Goal: Task Accomplishment & Management: Use online tool/utility

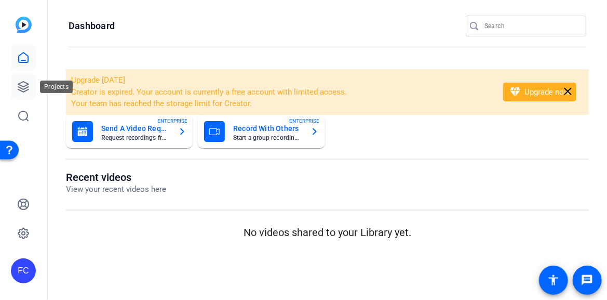
click at [26, 88] on icon at bounding box center [23, 86] width 12 height 12
click at [21, 83] on icon at bounding box center [23, 86] width 12 height 12
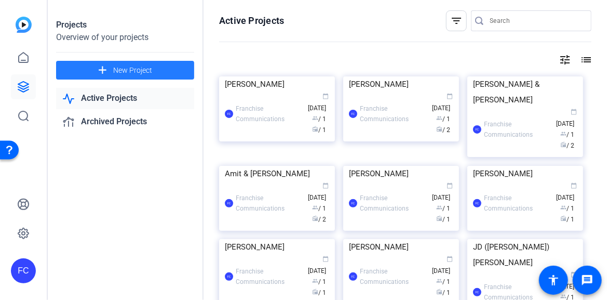
click at [87, 71] on span at bounding box center [125, 70] width 138 height 25
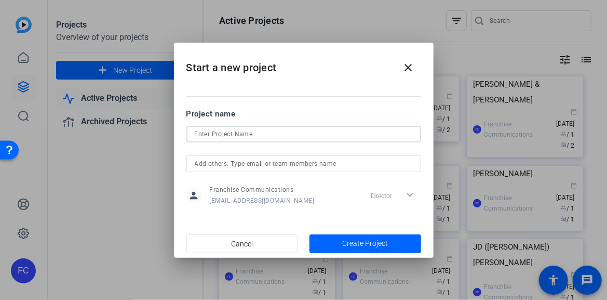
click at [217, 133] on input at bounding box center [304, 134] width 218 height 12
type input "[PERSON_NAME]"
click at [375, 247] on span "Create Project" at bounding box center [365, 243] width 46 height 11
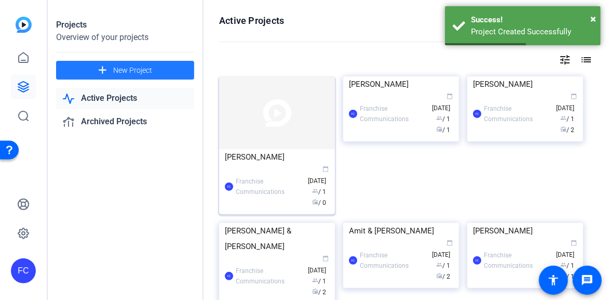
click at [239, 118] on img at bounding box center [277, 112] width 116 height 73
click at [239, 118] on div "Projects Overview of your projects add New Project Active Projects Archived Pro…" at bounding box center [327, 150] width 559 height 300
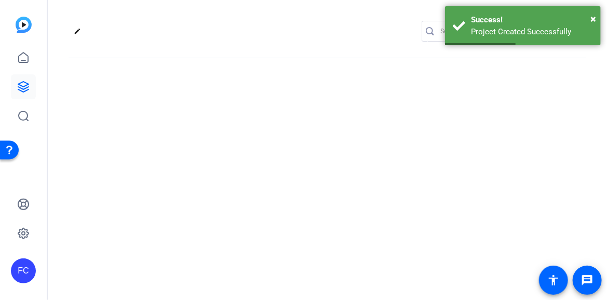
click at [239, 118] on div "edit settings" at bounding box center [327, 150] width 559 height 300
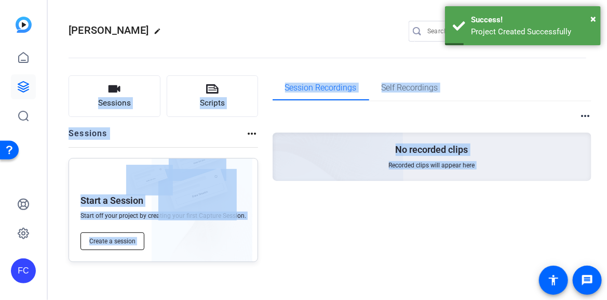
click at [126, 243] on span "Create a session" at bounding box center [112, 241] width 46 height 8
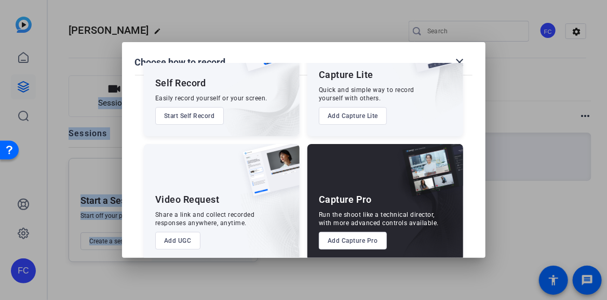
scroll to position [77, 0]
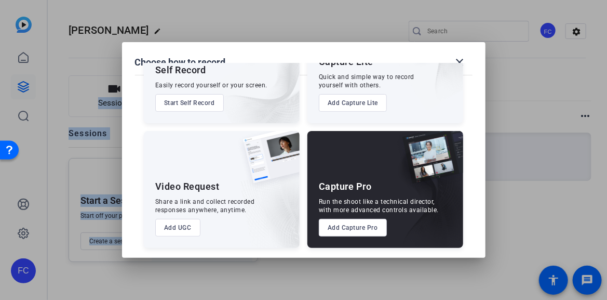
click at [350, 235] on button "Add Capture Pro" at bounding box center [353, 228] width 68 height 18
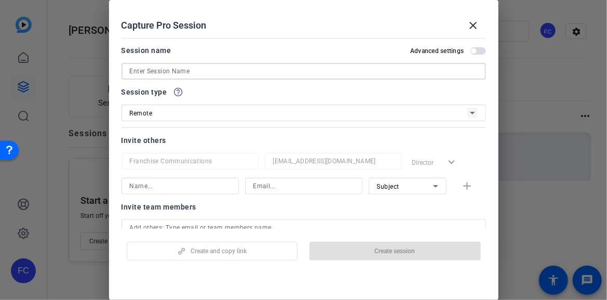
click at [203, 75] on input at bounding box center [304, 71] width 348 height 12
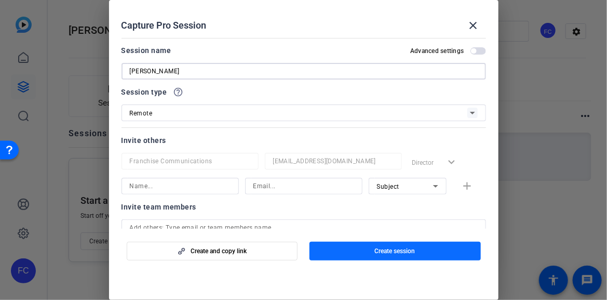
type input "[PERSON_NAME]"
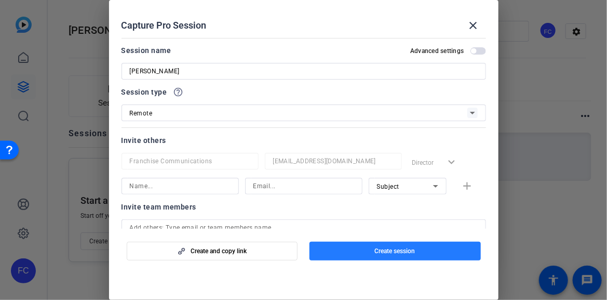
click at [397, 250] on span "Create session" at bounding box center [395, 251] width 41 height 8
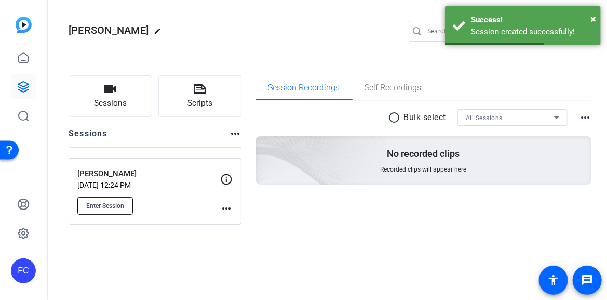
click at [115, 208] on span "Enter Session" at bounding box center [105, 205] width 38 height 8
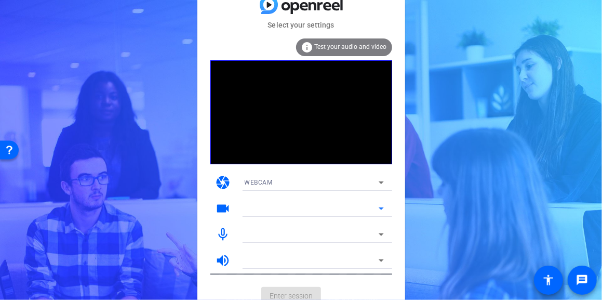
click at [380, 209] on icon at bounding box center [381, 208] width 5 height 3
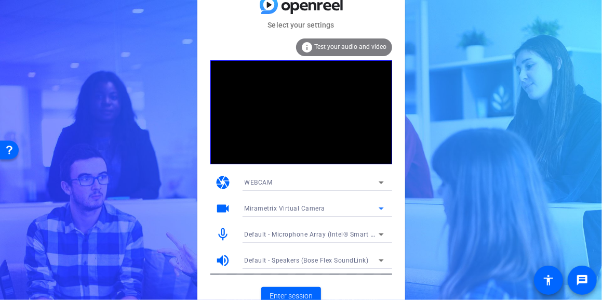
click at [382, 209] on icon at bounding box center [381, 208] width 12 height 12
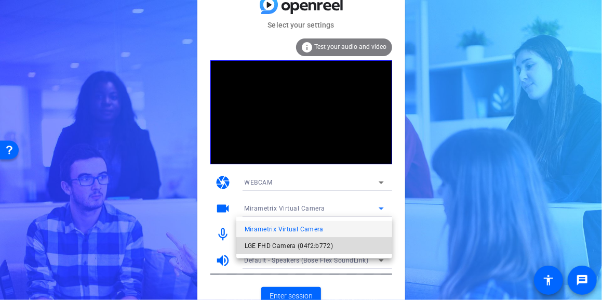
click at [320, 243] on span "LGE FHD Camera (04f2:b772)" at bounding box center [289, 245] width 89 height 12
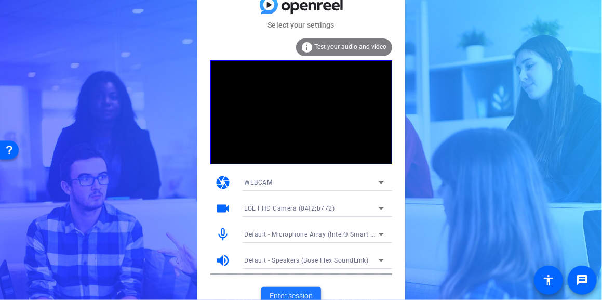
click at [299, 293] on span "Enter session" at bounding box center [291, 295] width 43 height 11
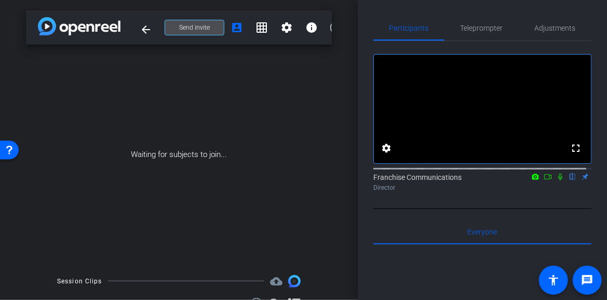
click at [196, 26] on span "Send invite" at bounding box center [194, 27] width 31 height 8
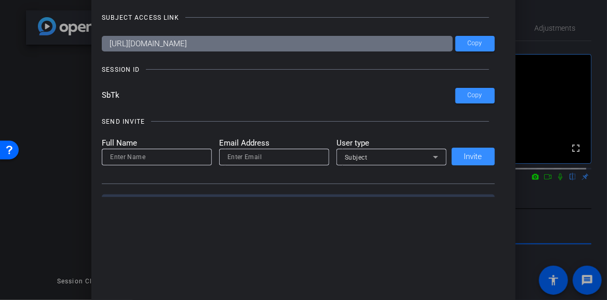
click at [537, 8] on div at bounding box center [303, 150] width 607 height 300
